Goal: Task Accomplishment & Management: Use online tool/utility

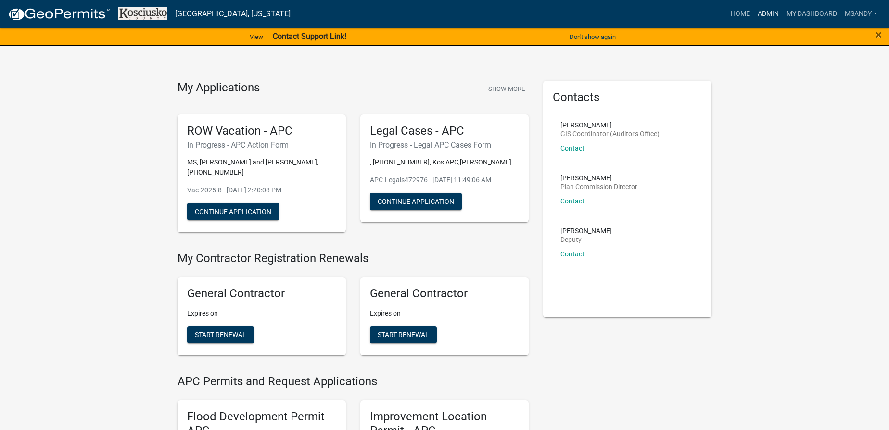
click at [763, 14] on link "Admin" at bounding box center [768, 14] width 29 height 18
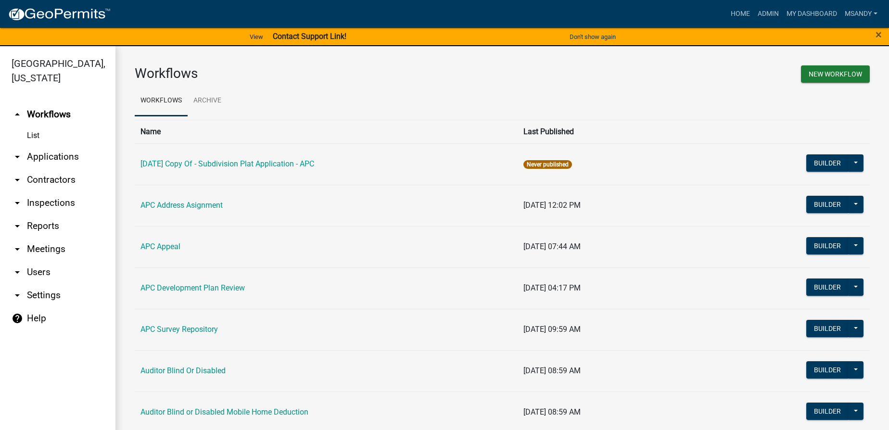
click at [42, 156] on link "arrow_drop_down Applications" at bounding box center [57, 156] width 115 height 23
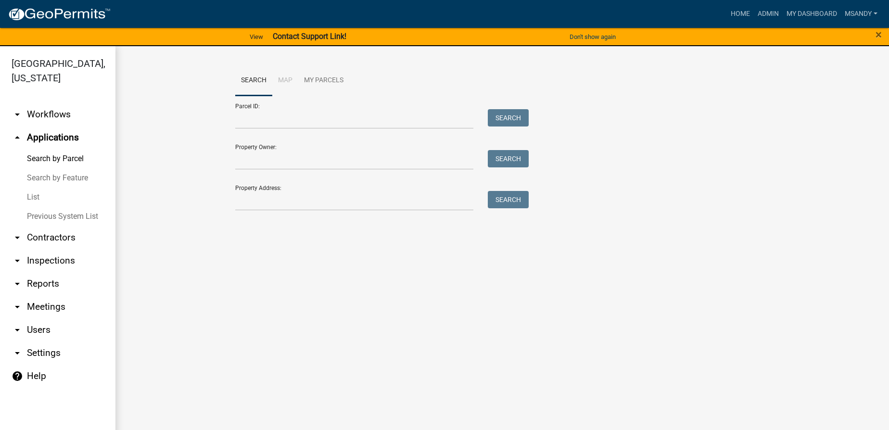
click at [48, 104] on link "arrow_drop_down Workflows" at bounding box center [57, 114] width 115 height 23
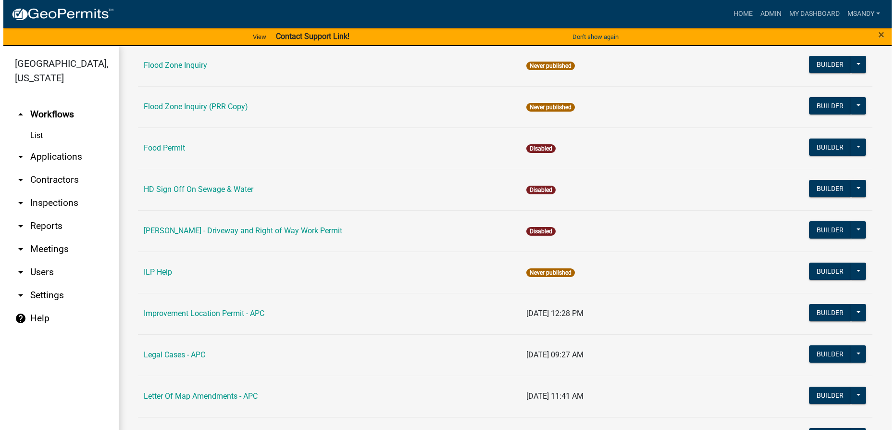
scroll to position [1093, 0]
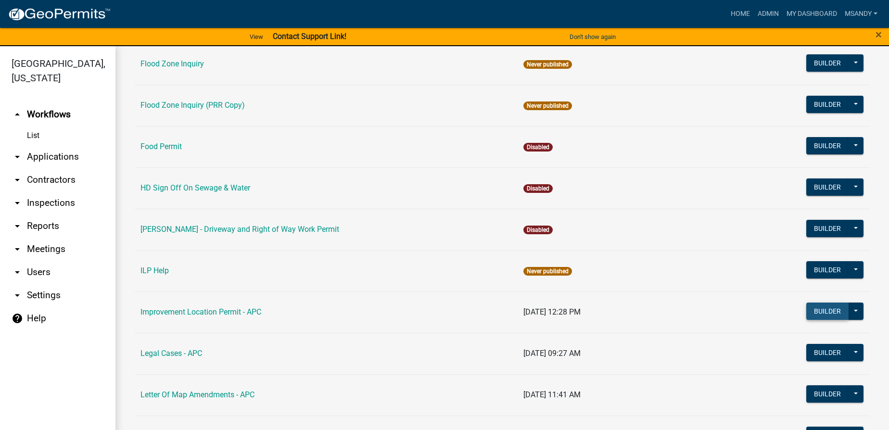
click at [812, 306] on button "Builder" at bounding box center [827, 310] width 42 height 17
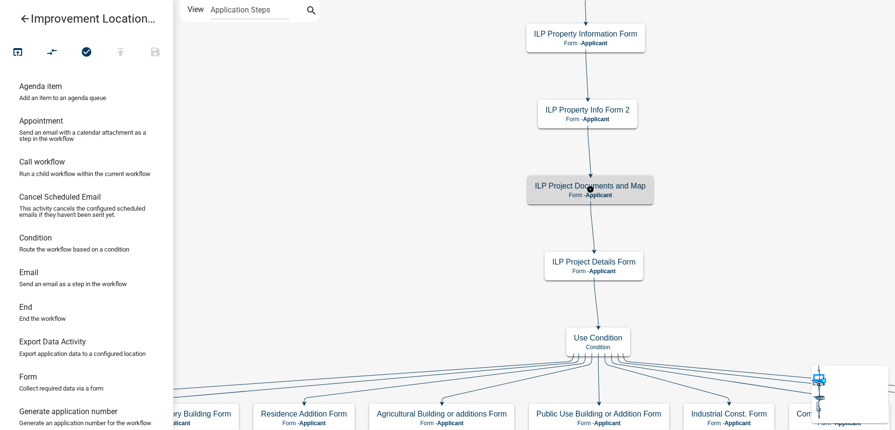
click at [551, 197] on p "Form - Applicant" at bounding box center [590, 195] width 111 height 7
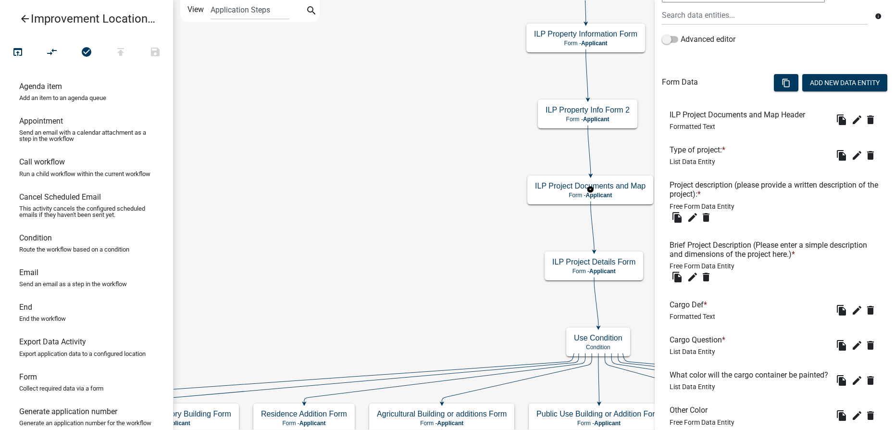
scroll to position [262, 0]
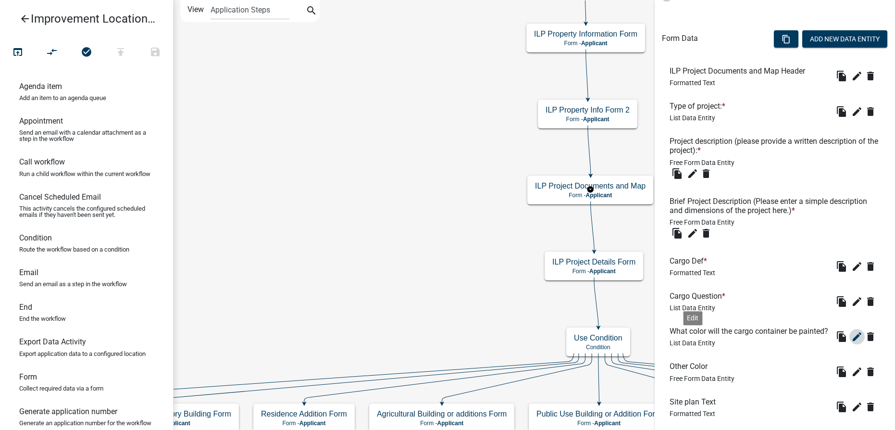
click at [852, 342] on icon "edit" at bounding box center [858, 337] width 12 height 12
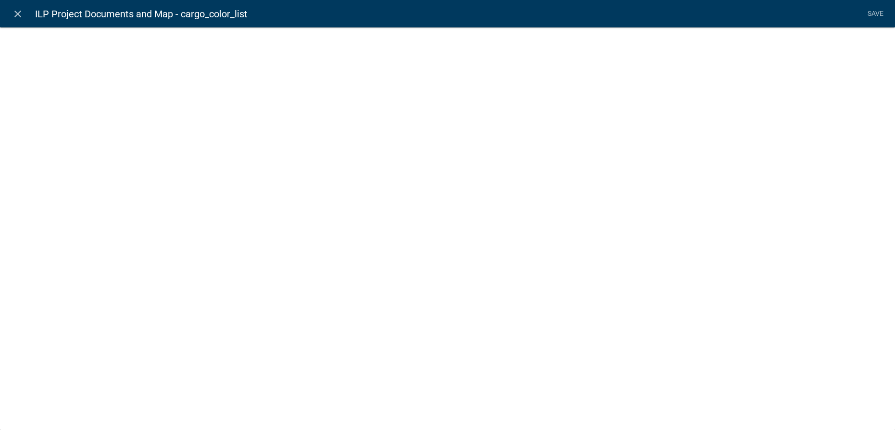
select select "list-data"
select select
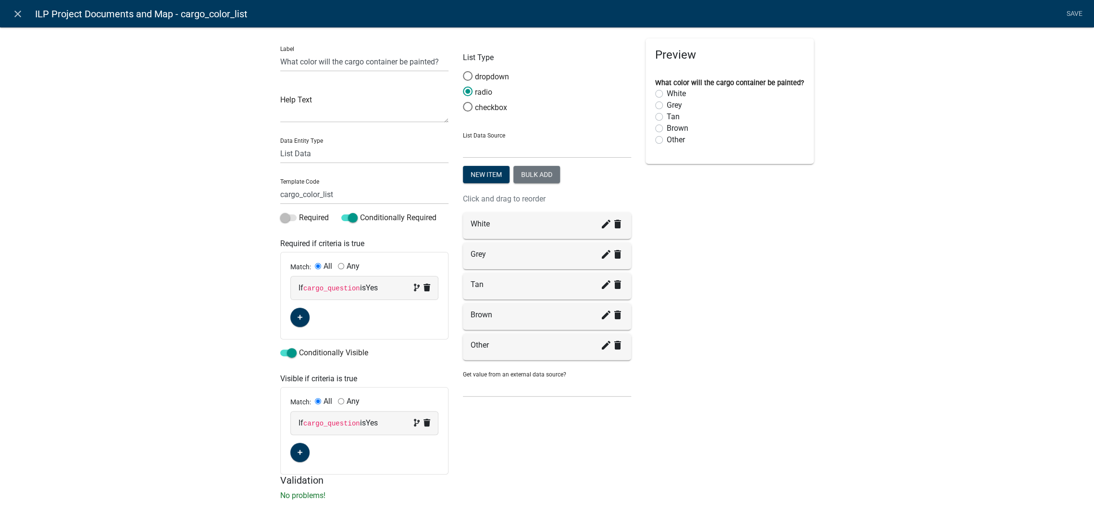
drag, startPoint x: 766, startPoint y: 6, endPoint x: 751, endPoint y: 485, distance: 479.7
click at [751, 429] on h5 "Validation" at bounding box center [547, 481] width 534 height 12
click at [18, 12] on icon "close" at bounding box center [18, 14] width 12 height 12
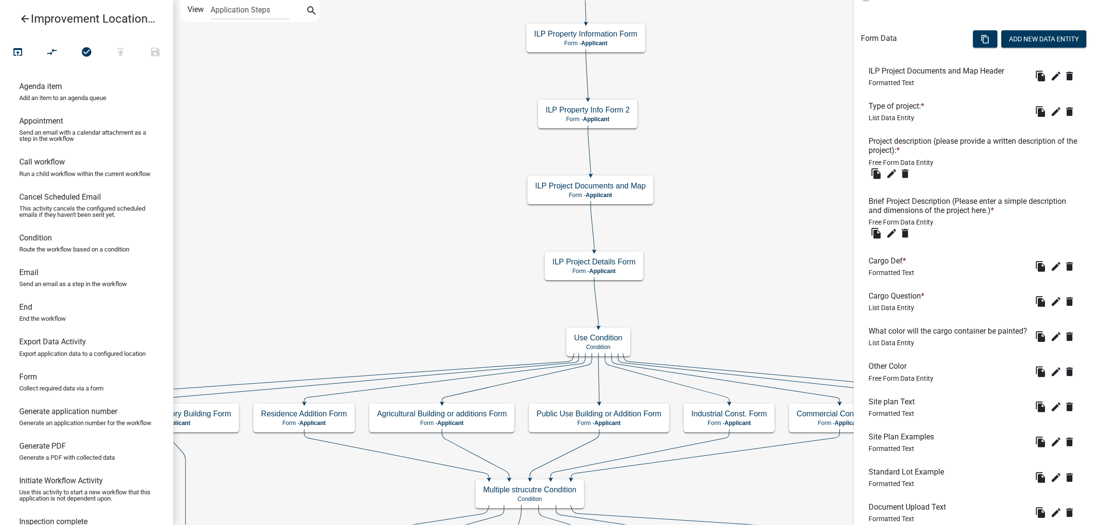
click at [25, 18] on icon "arrow_back" at bounding box center [25, 19] width 12 height 13
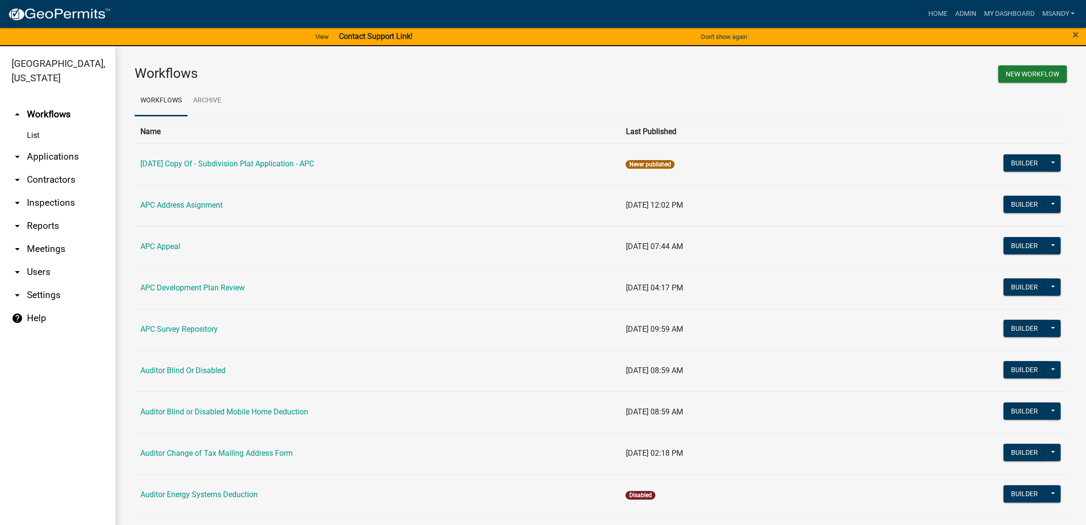
click at [56, 152] on link "arrow_drop_down Applications" at bounding box center [57, 156] width 115 height 23
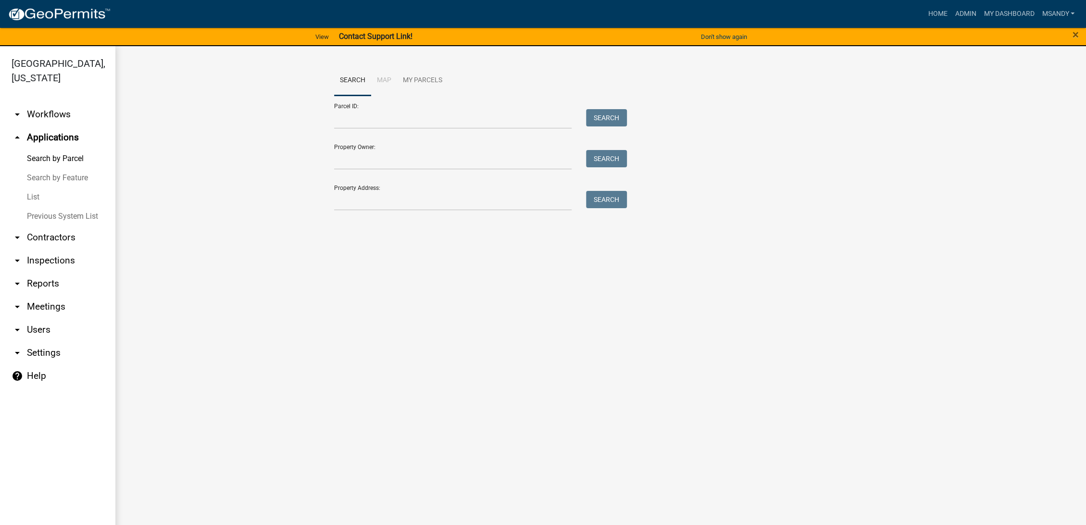
click at [35, 195] on link "List" at bounding box center [57, 197] width 115 height 19
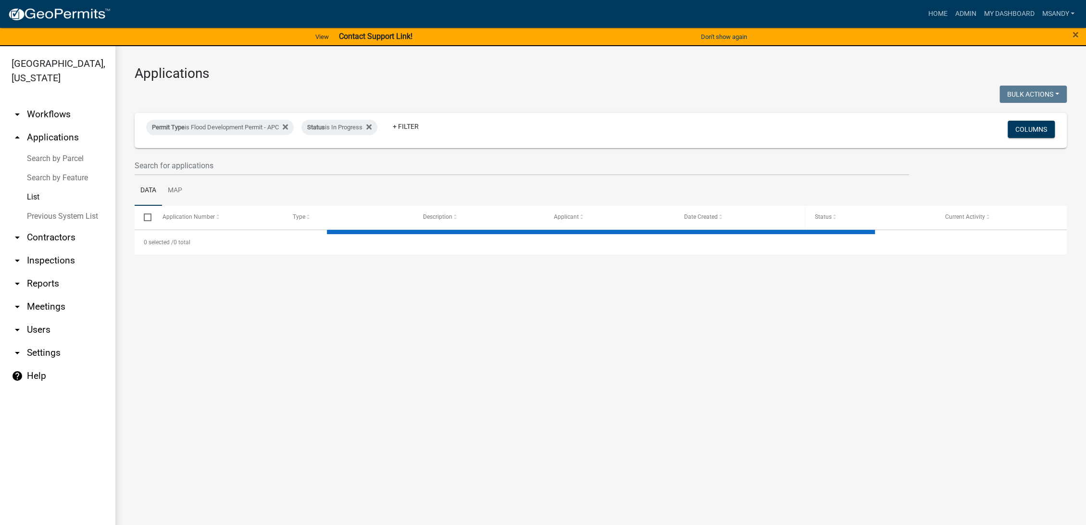
select select "3: 100"
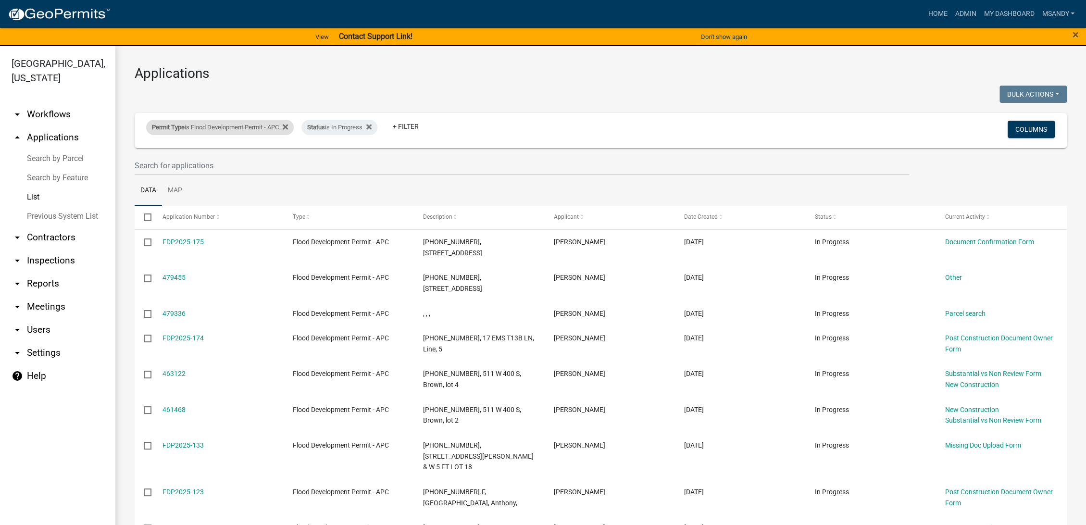
click at [189, 128] on div "Permit Type is Flood Development Permit - APC" at bounding box center [220, 127] width 148 height 15
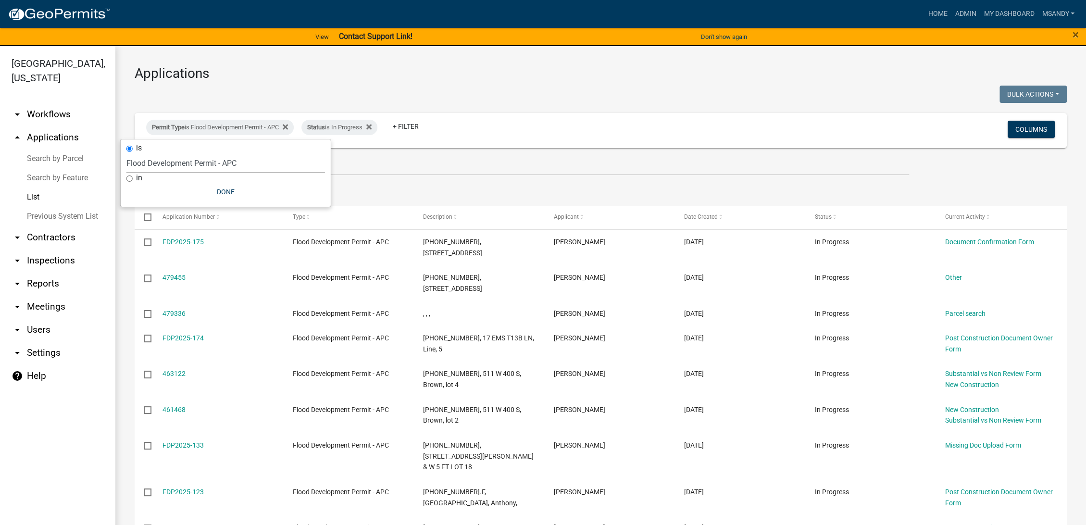
click at [192, 163] on select "Select an option [DATE] Copy Of - Subdivision Plat Application - APC APC Addres…" at bounding box center [225, 163] width 199 height 20
select select "a2c991f8-68ce-43d3-971c-57015753063b"
click at [130, 153] on select "Select an option [DATE] Copy Of - Subdivision Plat Application - APC APC Addres…" at bounding box center [225, 163] width 199 height 20
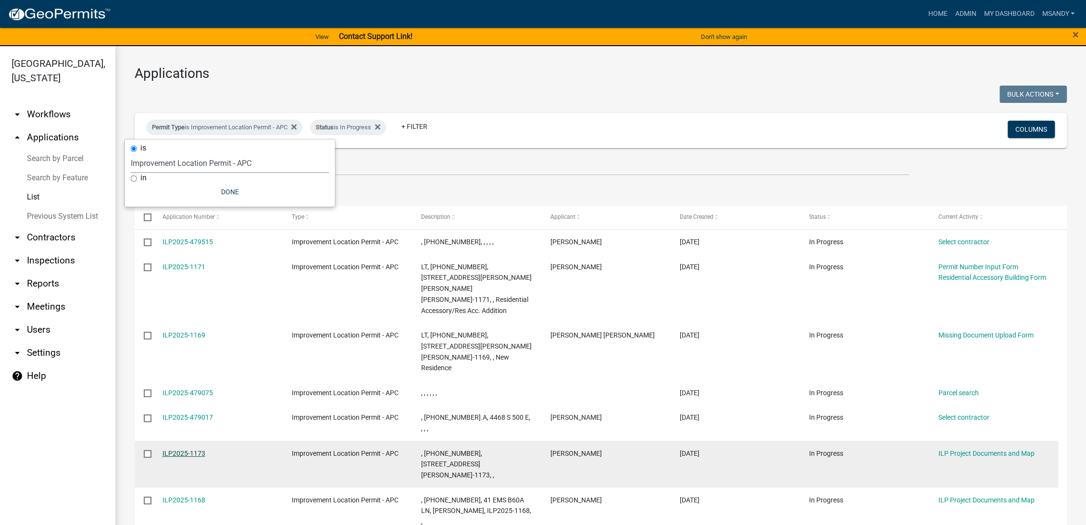
click at [204, 429] on link "ILP2025-1173" at bounding box center [184, 454] width 43 height 8
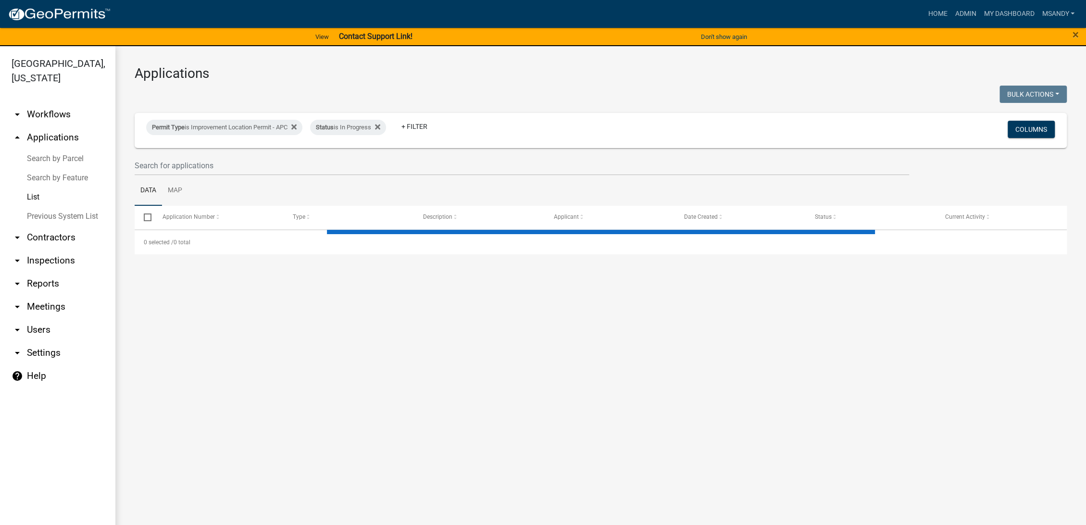
select select "3: 100"
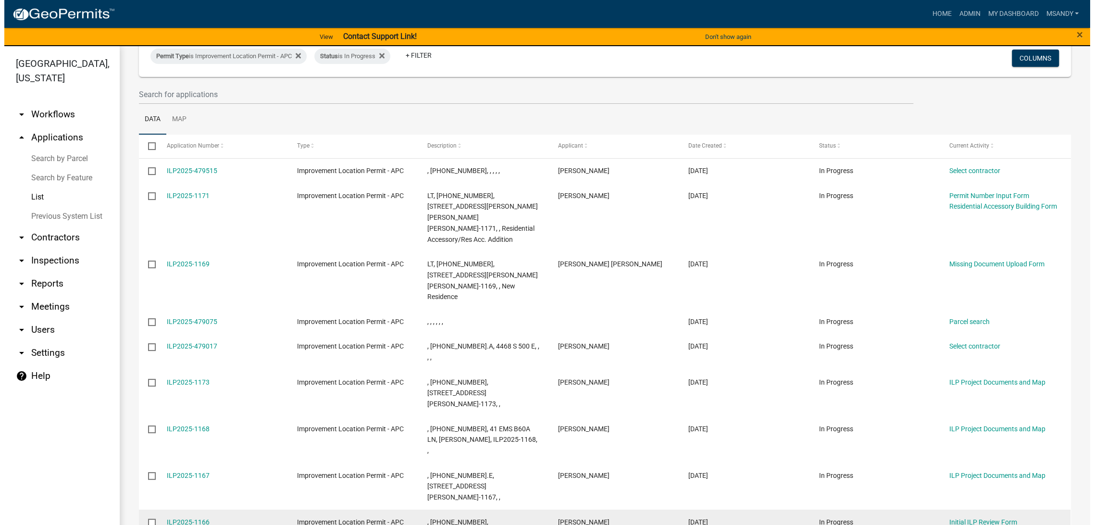
scroll to position [160, 0]
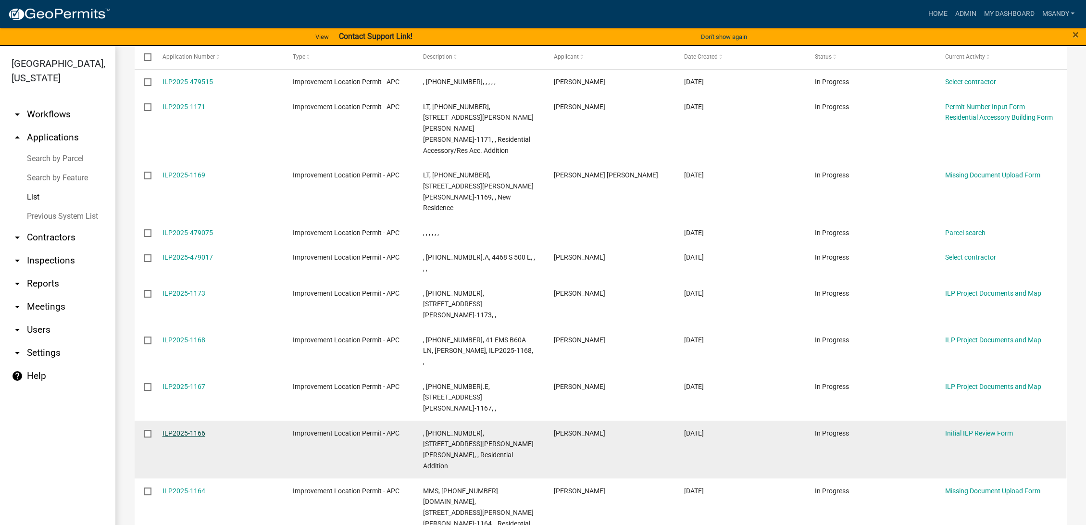
click at [188, 429] on link "ILP2025-1166" at bounding box center [184, 433] width 43 height 8
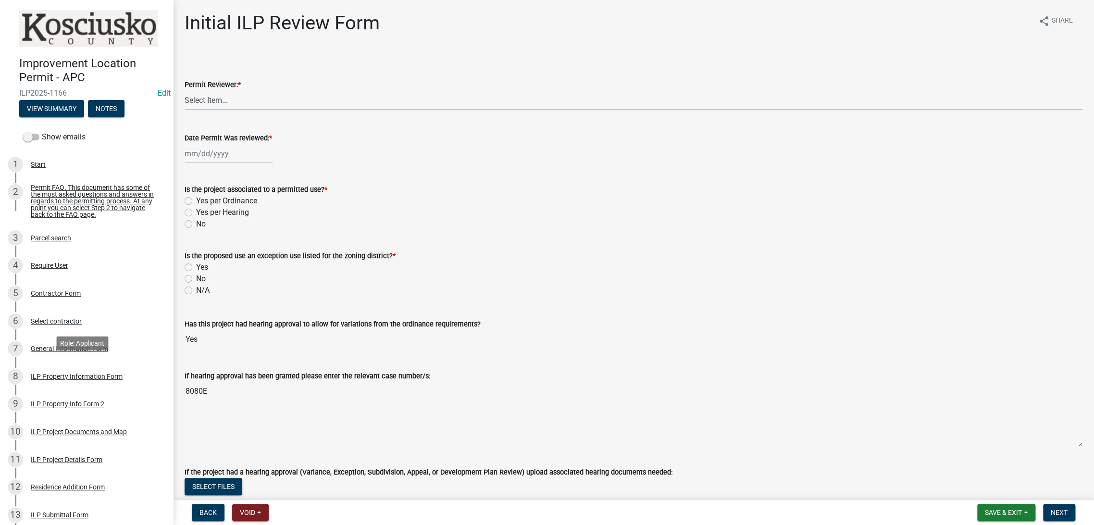
scroll to position [160, 0]
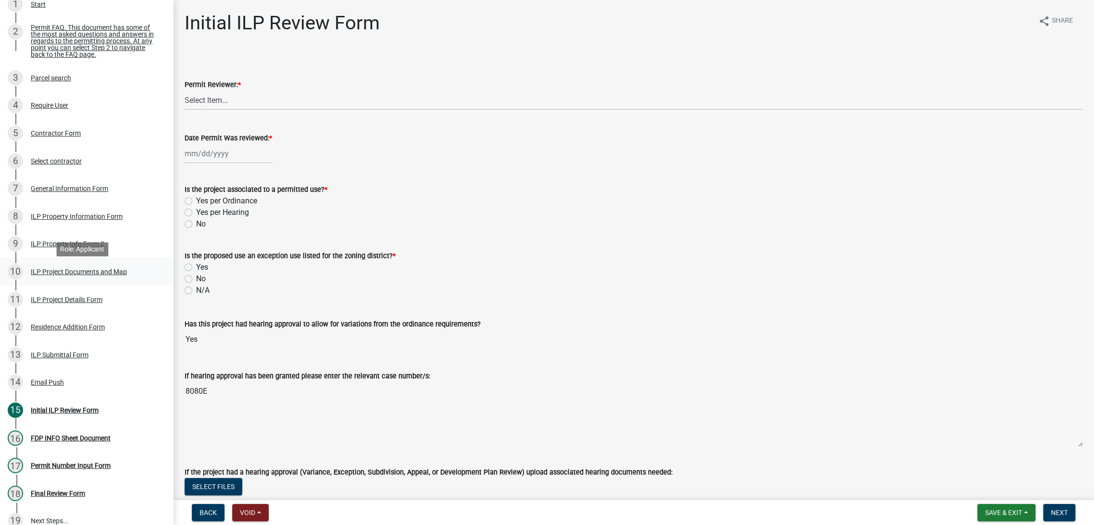
click at [81, 275] on div "ILP Project Documents and Map" at bounding box center [79, 271] width 96 height 7
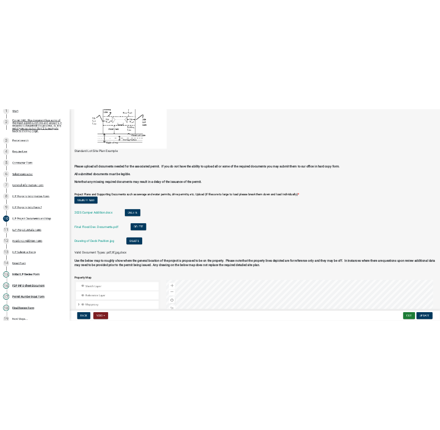
scroll to position [539, 0]
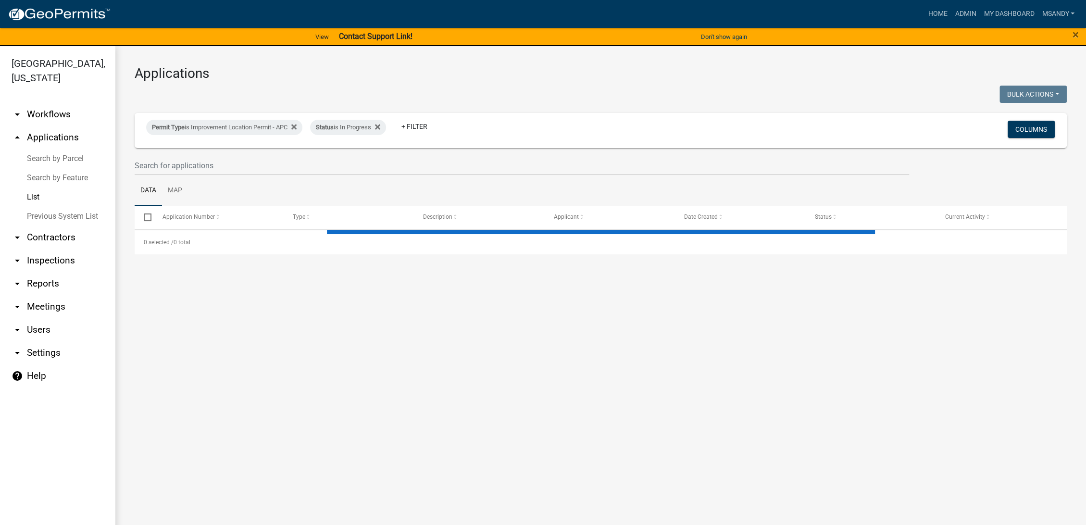
select select "3: 100"
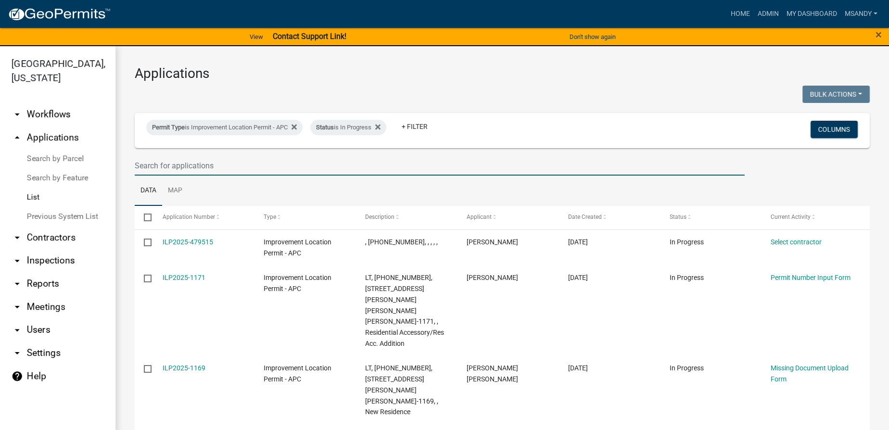
drag, startPoint x: 1081, startPoint y: 0, endPoint x: 686, endPoint y: 160, distance: 425.6
click at [686, 160] on input "text" at bounding box center [440, 166] width 610 height 20
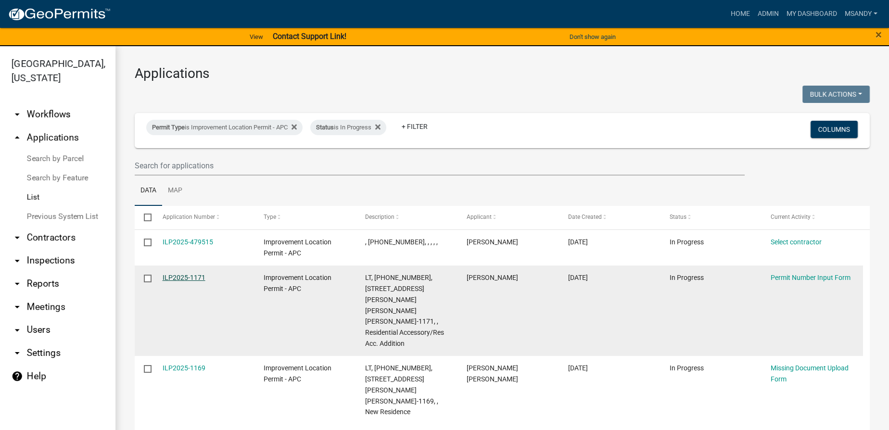
click at [185, 274] on link "ILP2025-1171" at bounding box center [184, 278] width 43 height 8
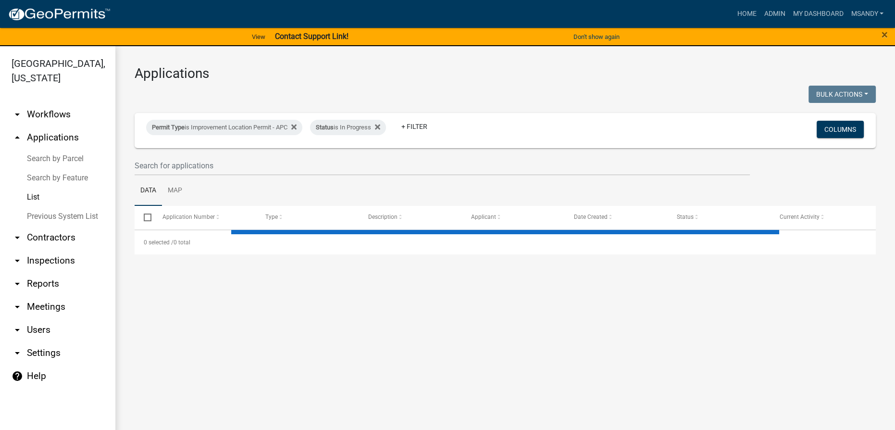
select select "3: 100"
